Goal: Task Accomplishment & Management: Manage account settings

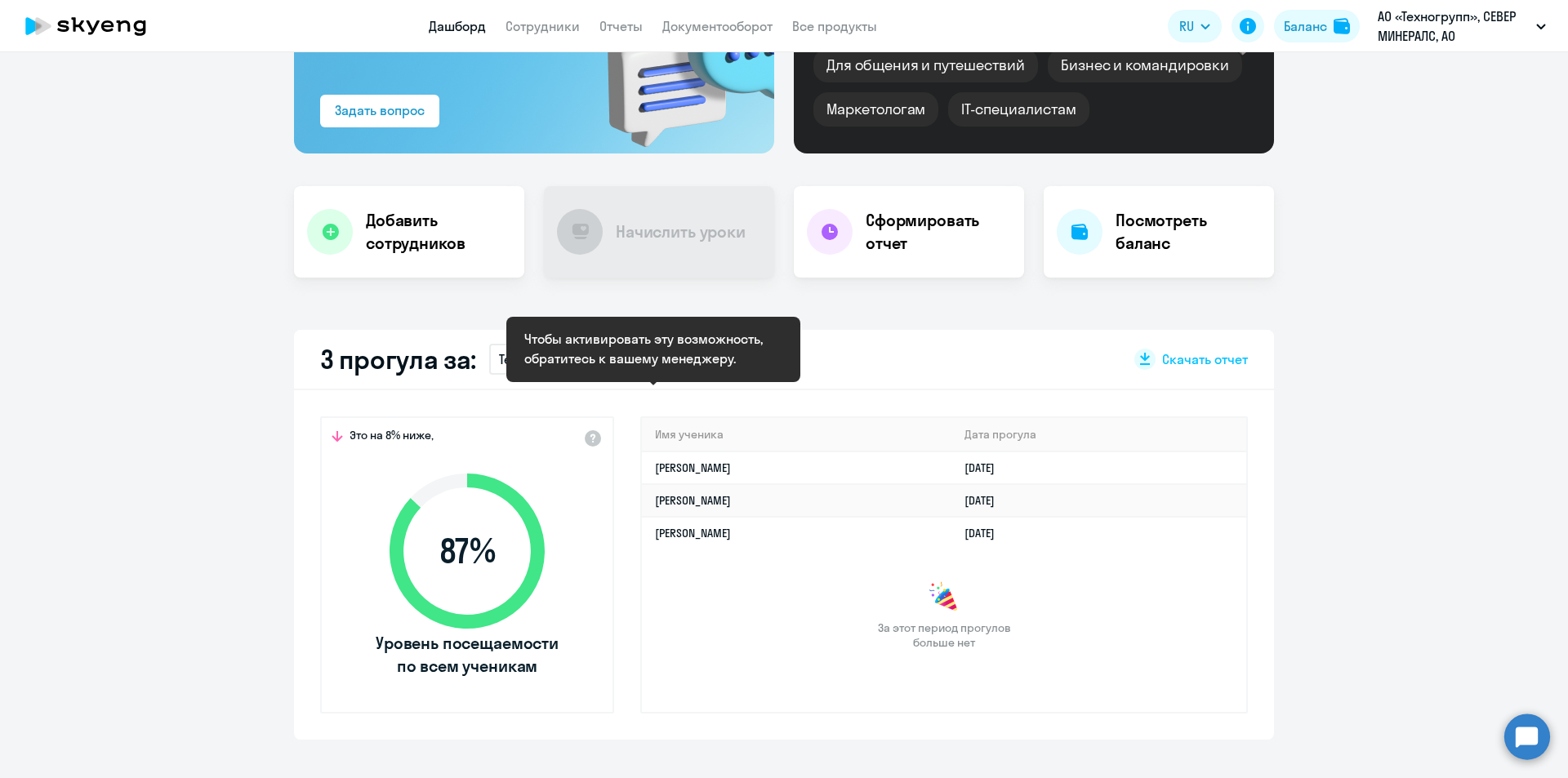
scroll to position [245, 0]
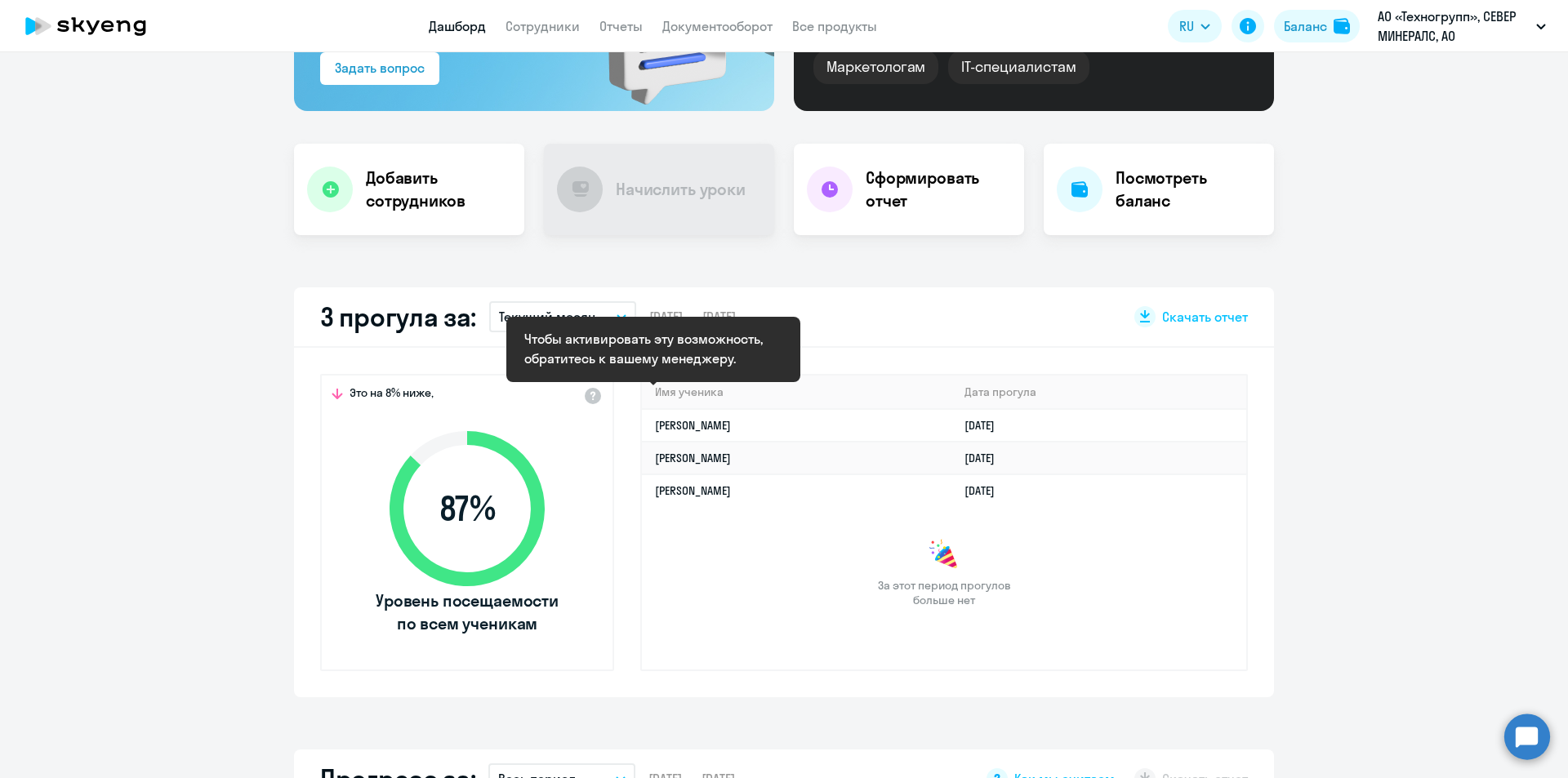
select select "30"
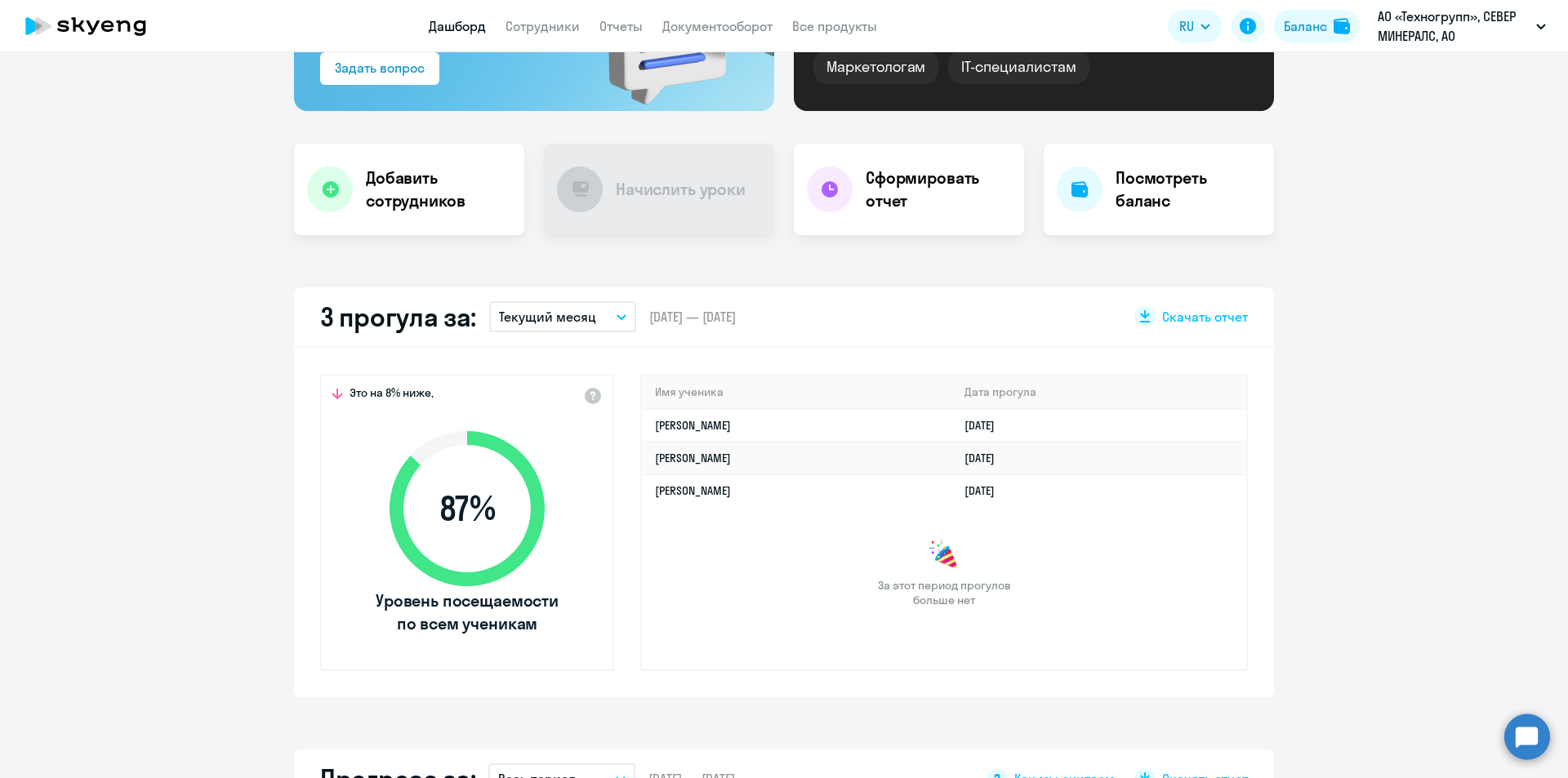
scroll to position [82, 0]
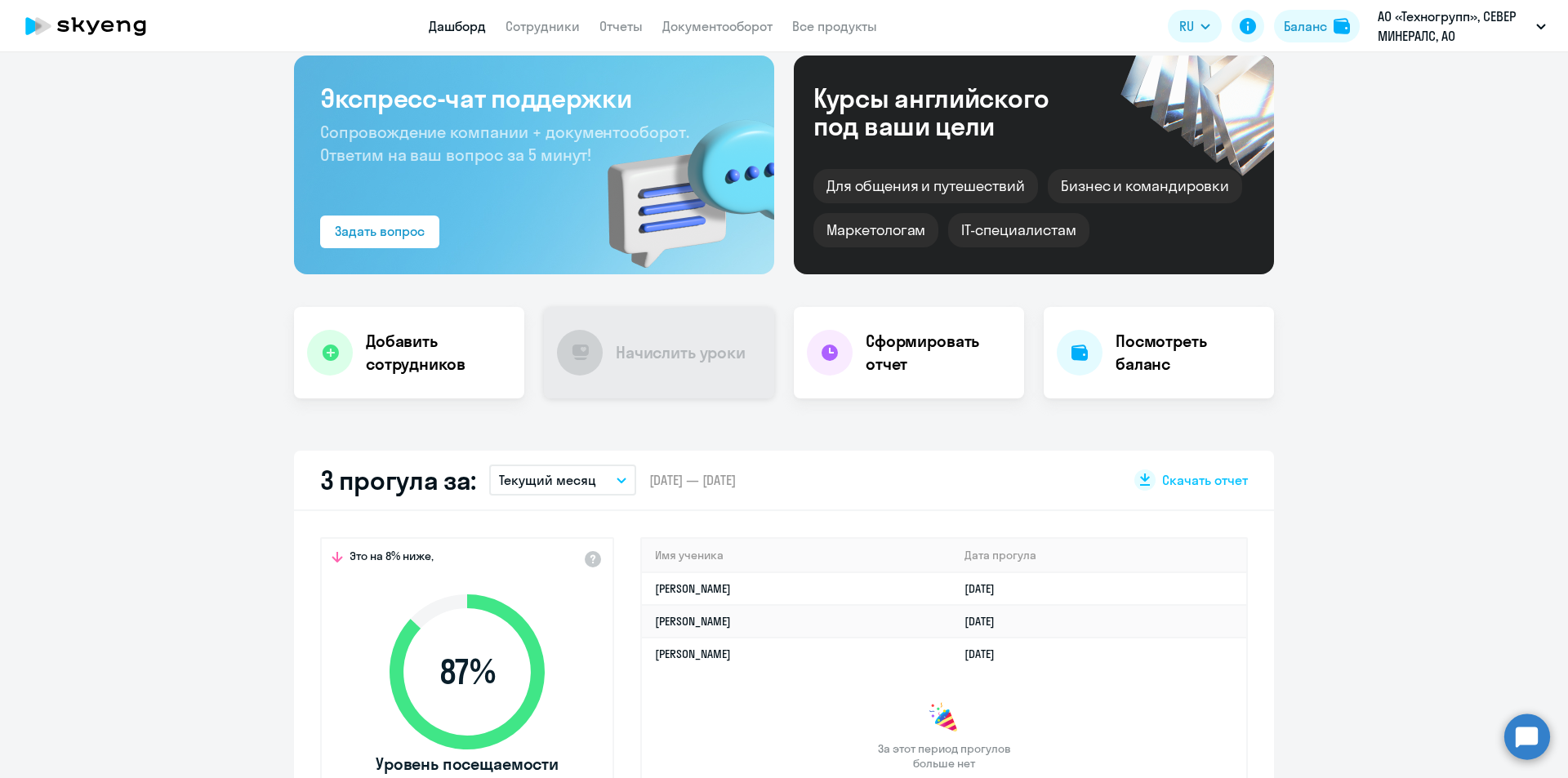
click at [621, 351] on h4 "Начислить уроки" at bounding box center [680, 352] width 130 height 23
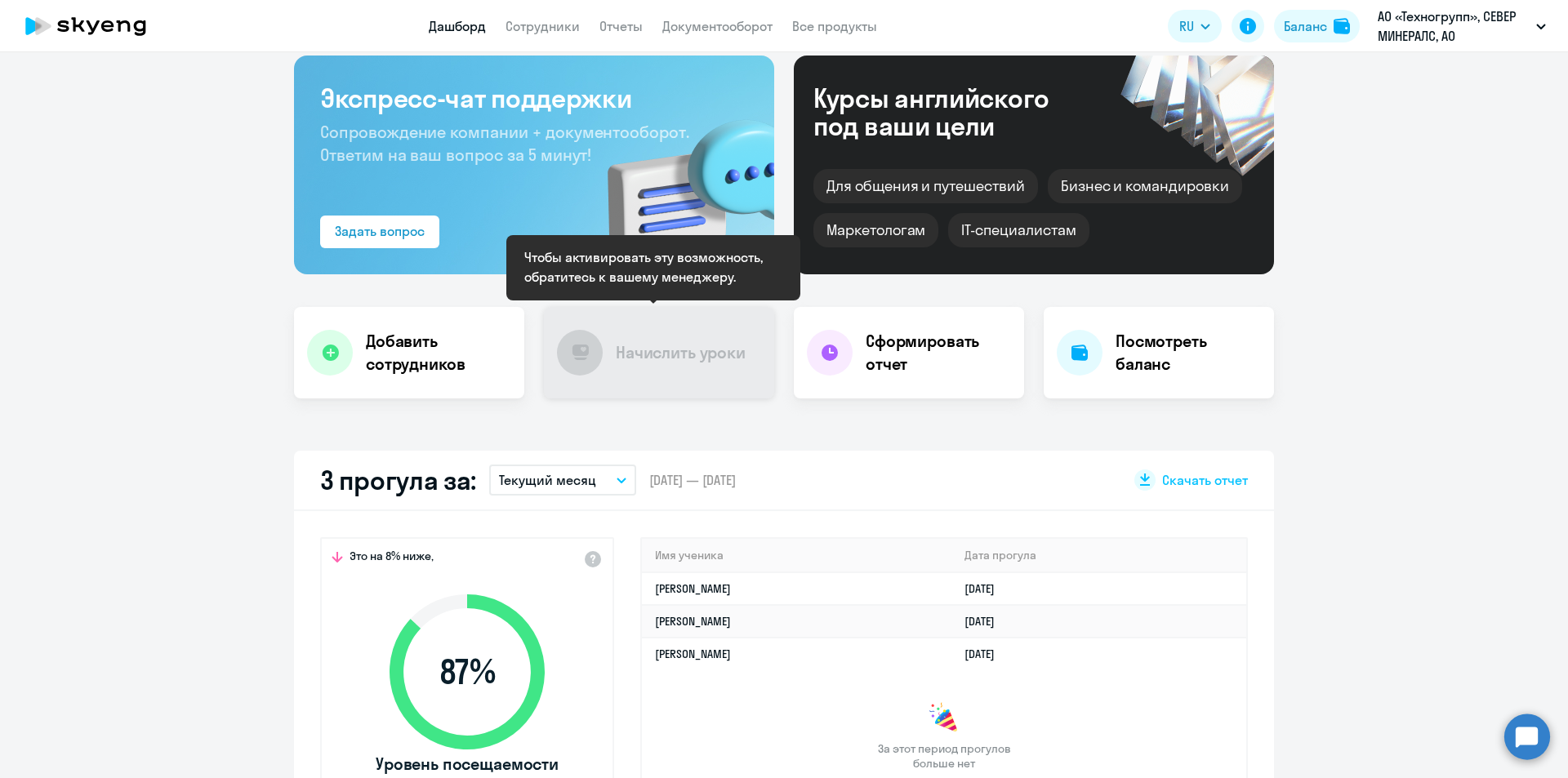
click at [578, 349] on icon at bounding box center [580, 352] width 17 height 16
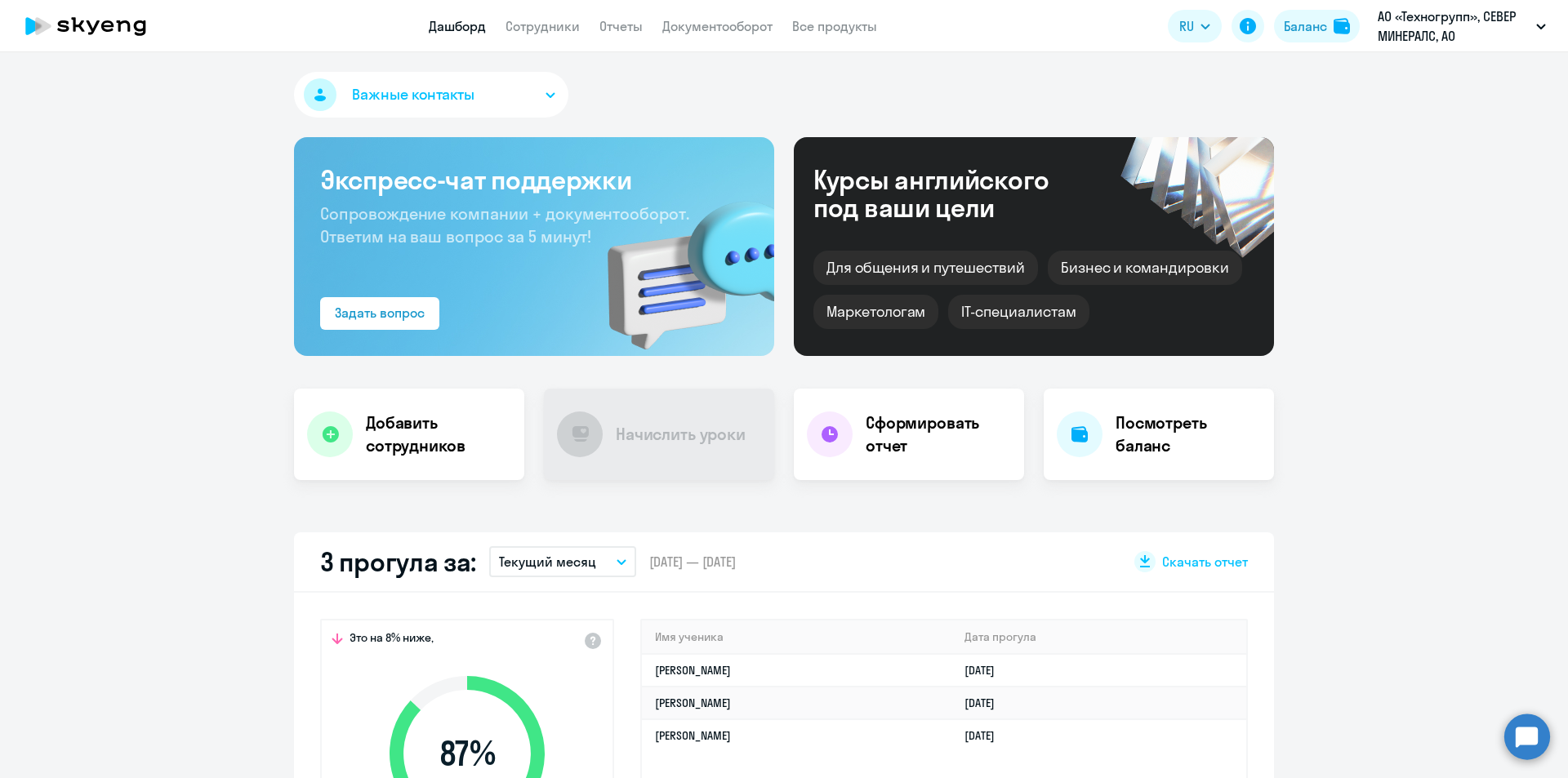
select select "30"
click at [593, 445] on div at bounding box center [580, 435] width 46 height 46
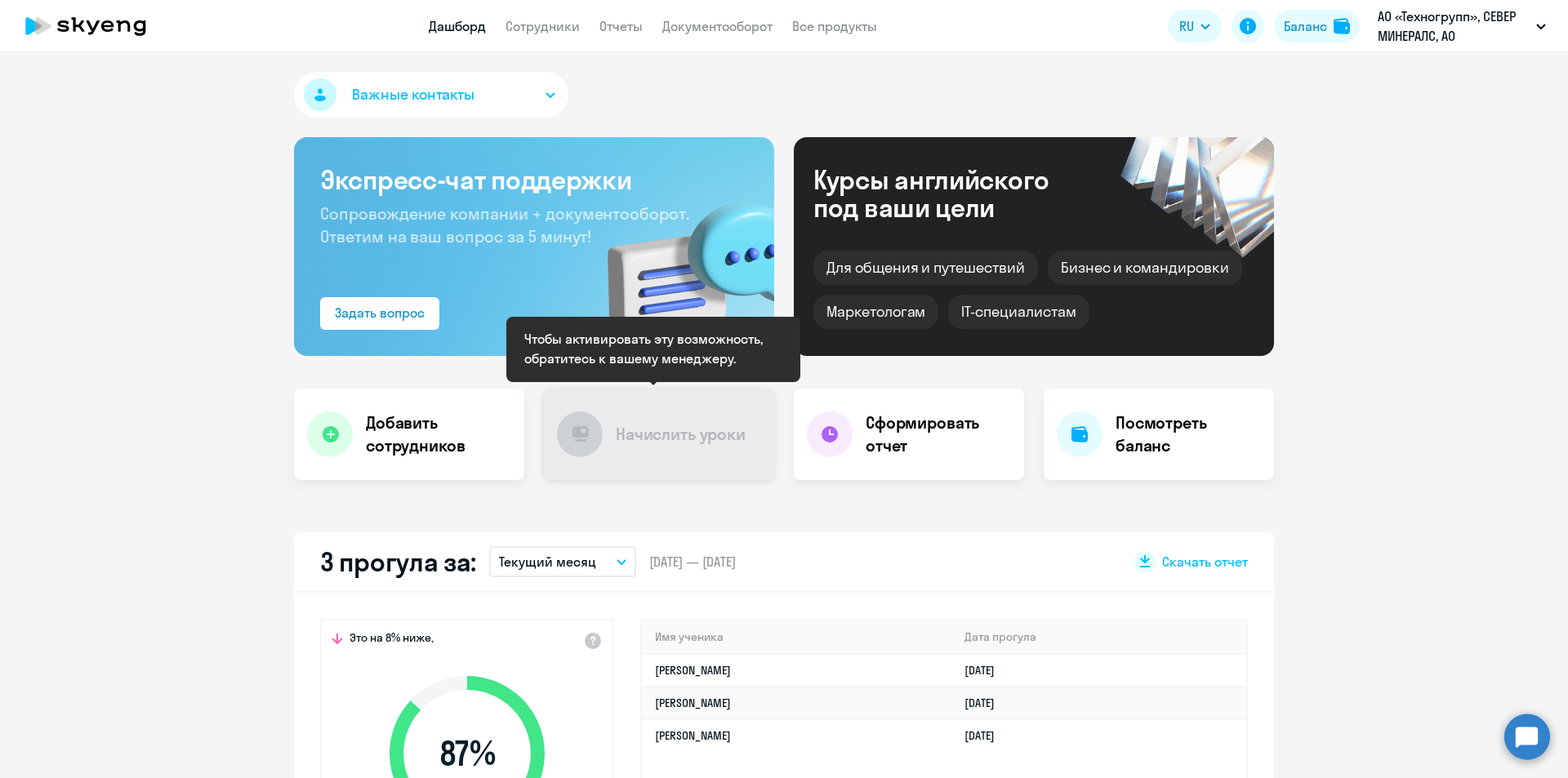
click at [593, 445] on div at bounding box center [580, 435] width 46 height 46
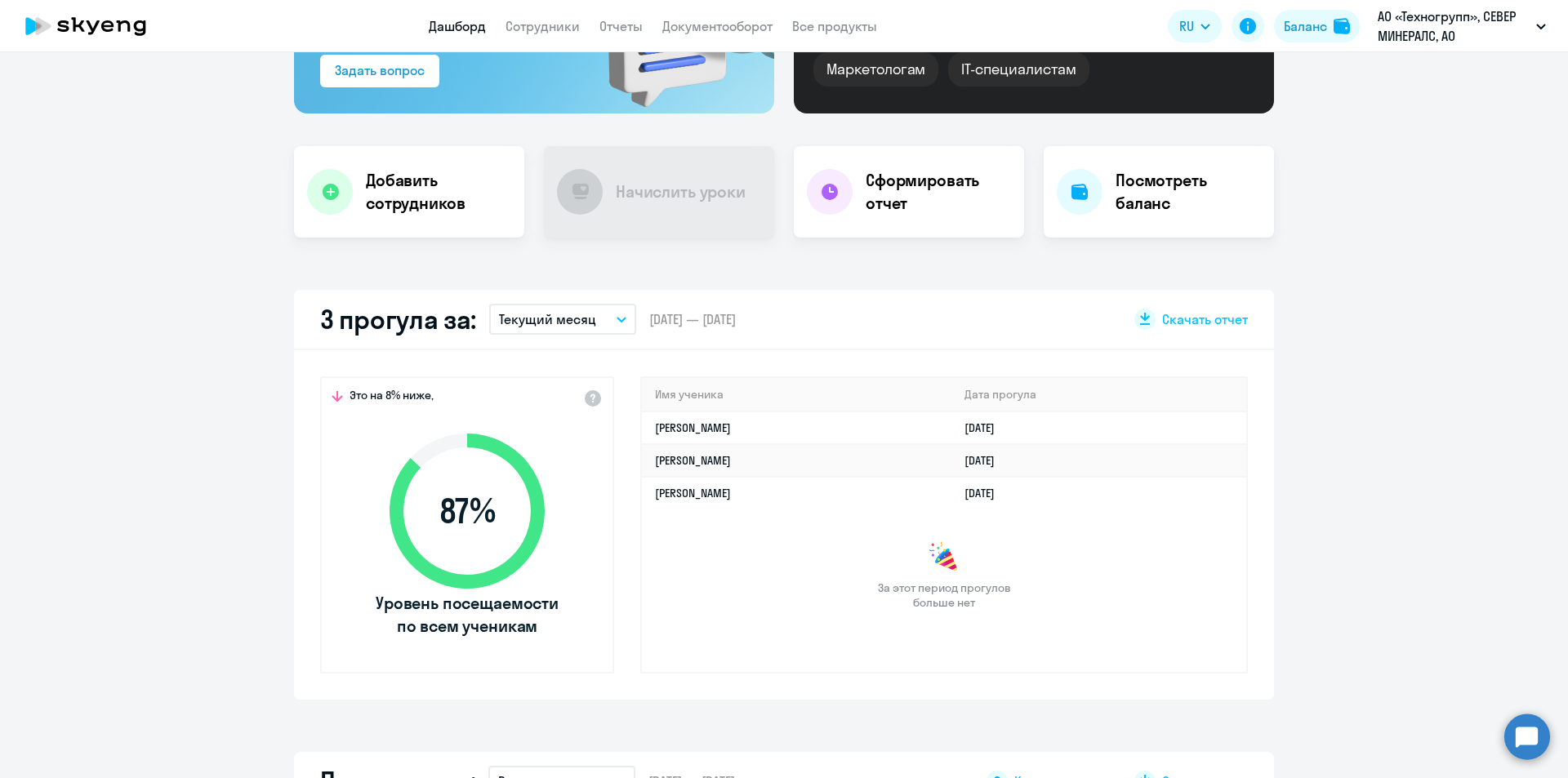
scroll to position [164, 0]
